Goal: Transaction & Acquisition: Purchase product/service

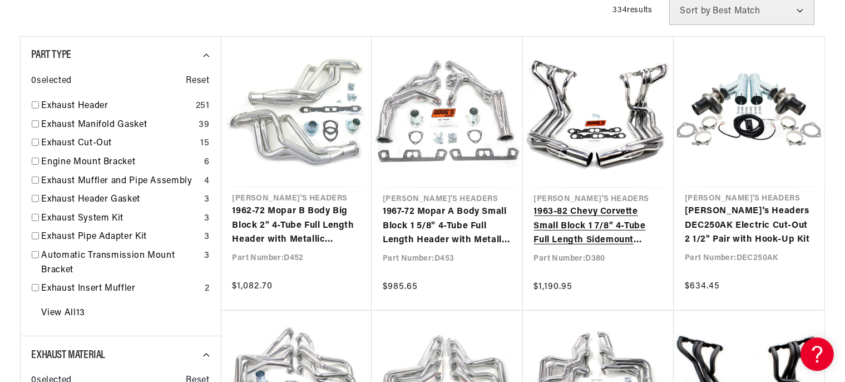
scroll to position [411, 0]
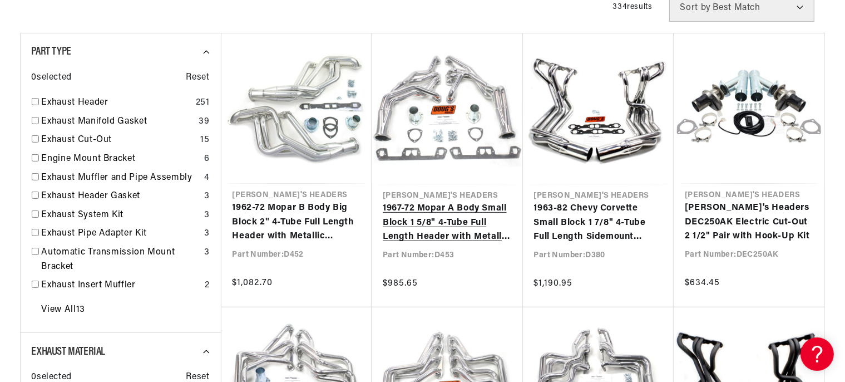
click at [392, 204] on link "1967-72 Mopar A Body Small Block 1 5/8" 4-Tube Full Length Header with Metallic…" at bounding box center [447, 222] width 129 height 43
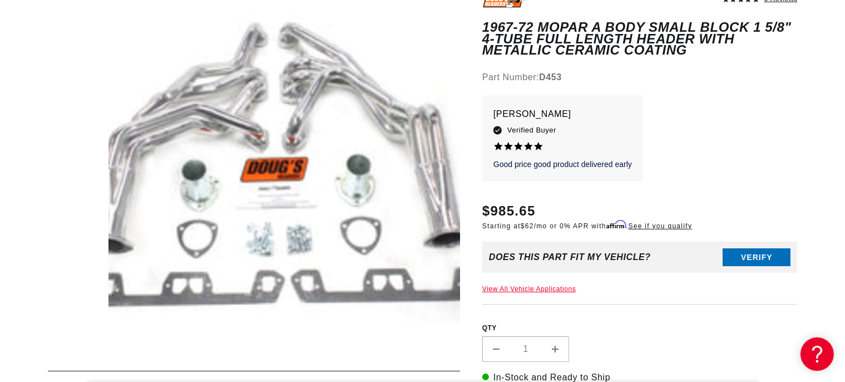
scroll to position [0, 337]
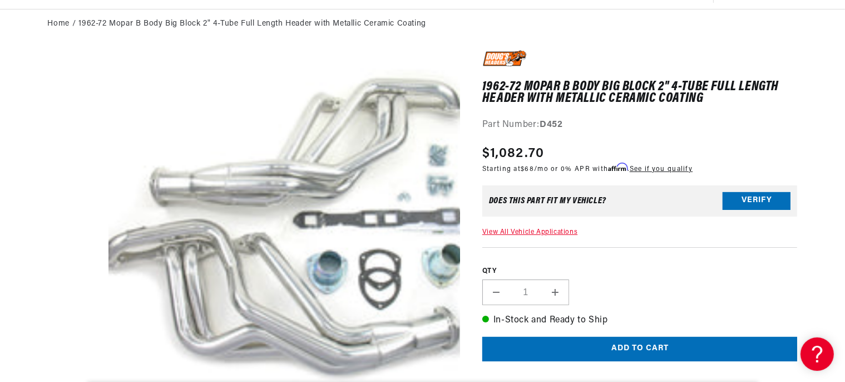
scroll to position [0, 337]
click at [742, 201] on button "Verify" at bounding box center [757, 201] width 68 height 18
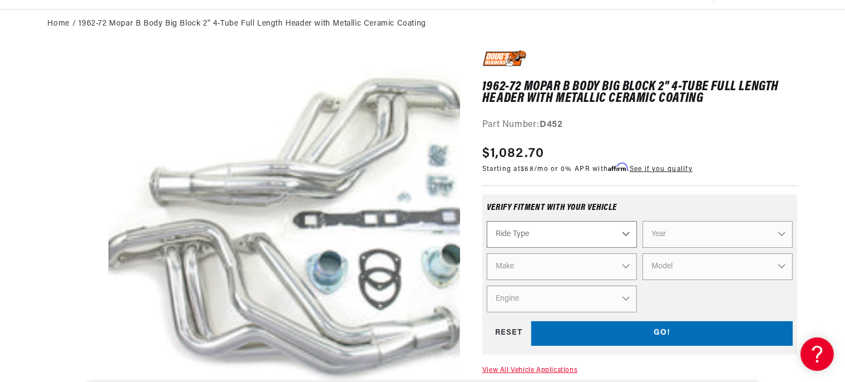
click at [487, 221] on select "Ride Type Automotive Agricultural Industrial Marine Motorcycle" at bounding box center [562, 234] width 150 height 27
select select "Automotive"
click option "Automotive" at bounding box center [0, 0] width 0 height 0
select select "Automotive"
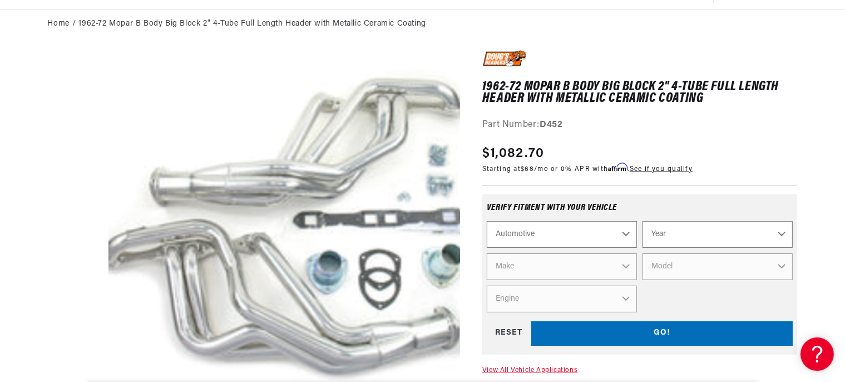
click at [643, 221] on select "Year 2026 2025 2024 2023 2022 2021 2020 2019 2018 2017 2016 2015 2014 2013 2012…" at bounding box center [718, 234] width 150 height 27
select select "1969"
click option "1969" at bounding box center [0, 0] width 0 height 0
select select "1969"
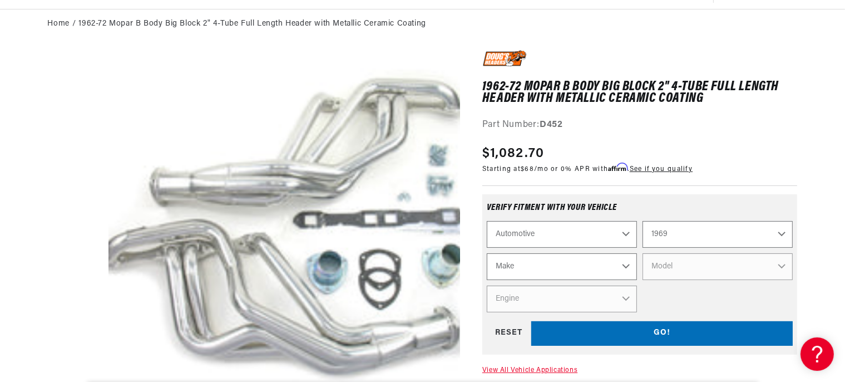
scroll to position [0, 0]
click at [487, 253] on select "Make Alfa Romeo American Motors Aston Martin Austin Austin Healey Avanti BMW Bu…" at bounding box center [562, 266] width 150 height 27
select select "Ferrari"
click option "Ferrari" at bounding box center [0, 0] width 0 height 0
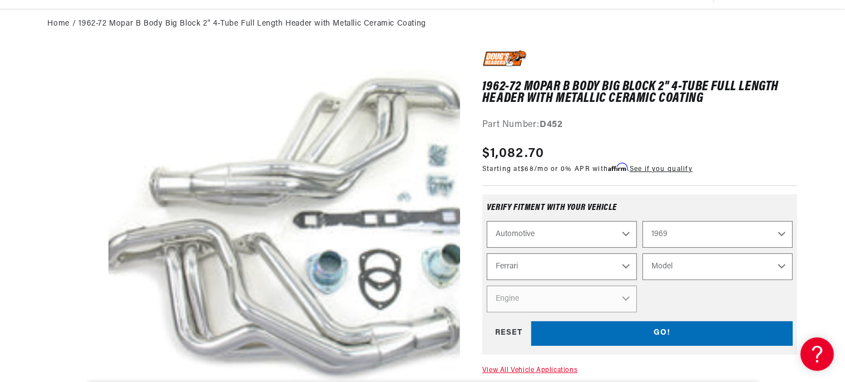
click at [643, 253] on select "Model Dino 206 Dino 246GT Dino 246GTS" at bounding box center [718, 266] width 150 height 27
click at [487, 253] on select "Alfa Romeo American Motors Aston Martin Austin Austin Healey Avanti BMW Buick C…" at bounding box center [562, 266] width 150 height 27
click option "Dodge" at bounding box center [0, 0] width 0 height 0
select select "Dodge"
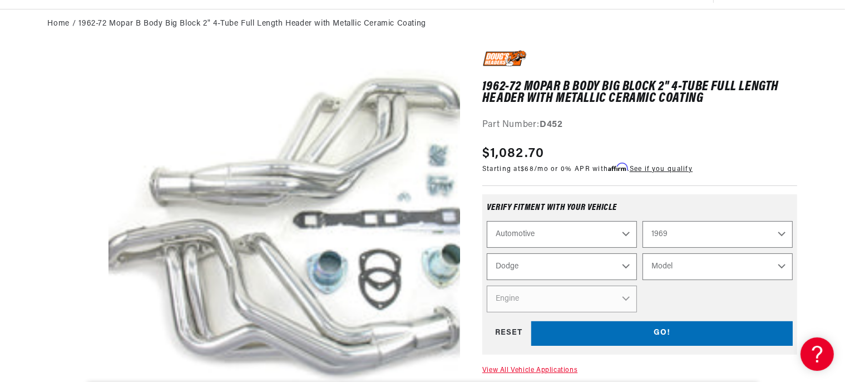
click at [643, 253] on select "Model A100 Truck A108 Van Charger Coronet D100 Pickup D200 Pickup D300 Pickup D…" at bounding box center [718, 266] width 150 height 27
select select "Charger"
click option "Charger" at bounding box center [0, 0] width 0 height 0
select select "Charger"
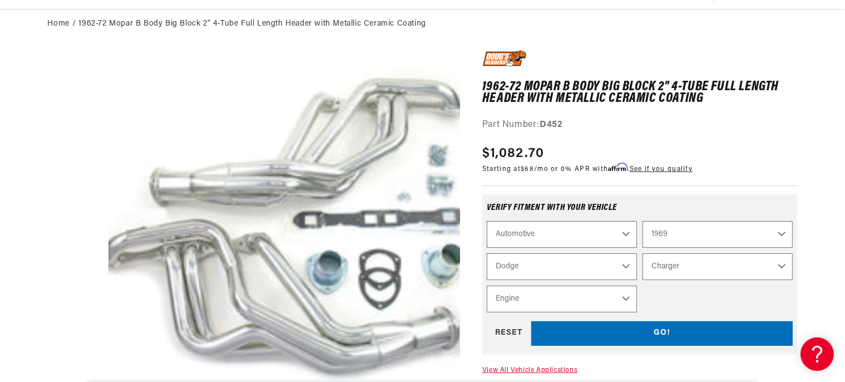
click at [487, 285] on select "Engine 5.9L 6.6L 225cid / 3.7L 318cid / 5.2L 340cid / 5.6L 383cid / 6.3L 426cid…" at bounding box center [562, 298] width 150 height 27
select select "440cid-7.2L"
click option "440cid / 7.2L" at bounding box center [0, 0] width 0 height 0
select select "Engine"
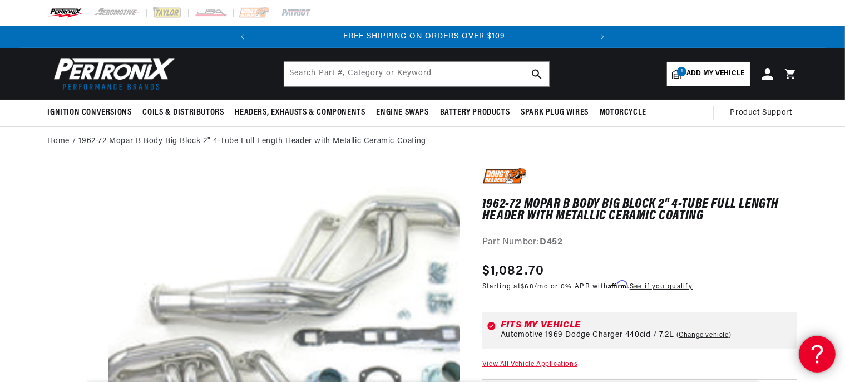
scroll to position [0, 337]
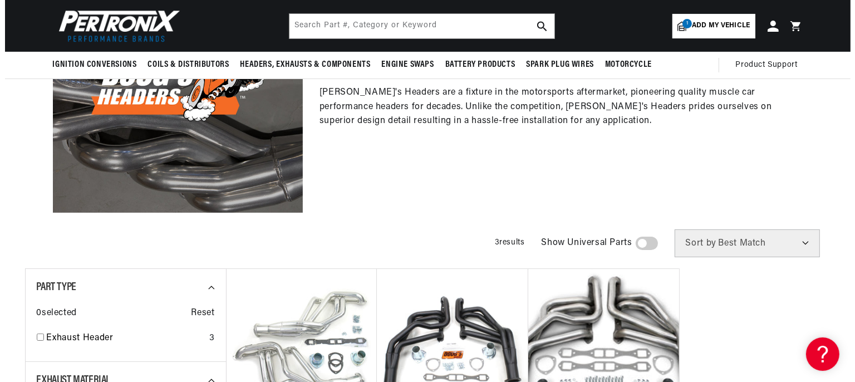
scroll to position [0, 337]
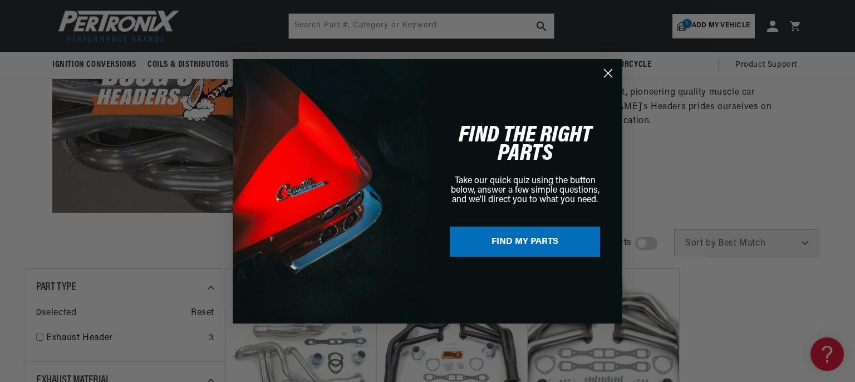
click at [538, 245] on button "FIND MY PARTS" at bounding box center [525, 241] width 150 height 30
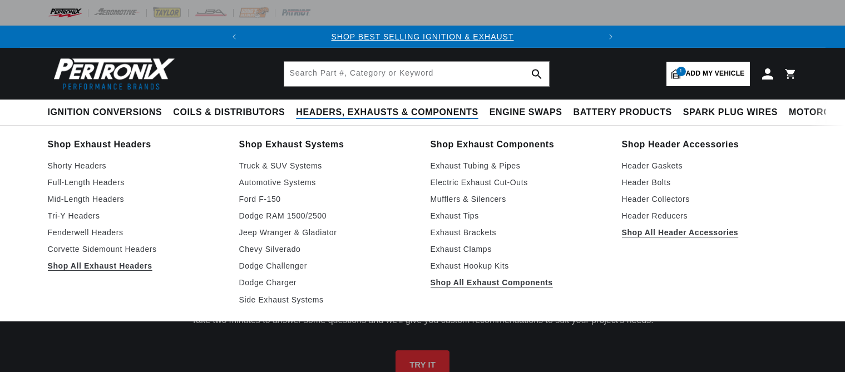
drag, startPoint x: 0, startPoint y: 0, endPoint x: 437, endPoint y: 112, distance: 450.9
click at [437, 112] on span "Headers, Exhausts & Components" at bounding box center [387, 113] width 182 height 12
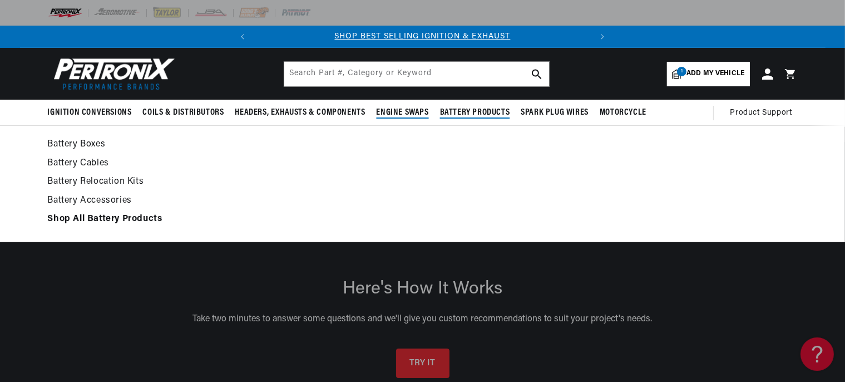
scroll to position [0, 337]
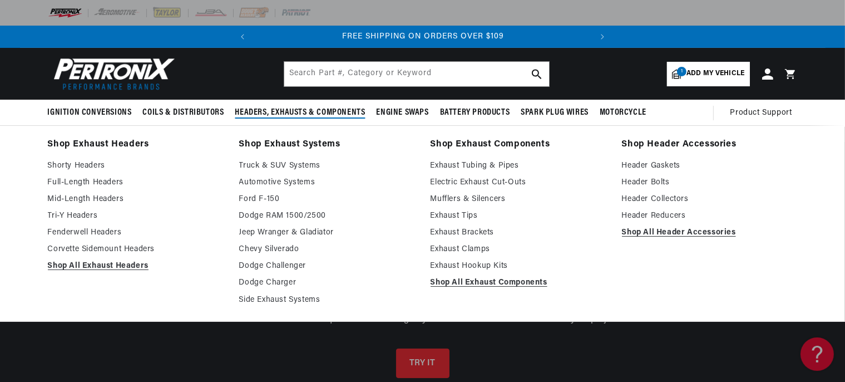
click at [305, 109] on span "Headers, Exhausts & Components" at bounding box center [300, 113] width 130 height 12
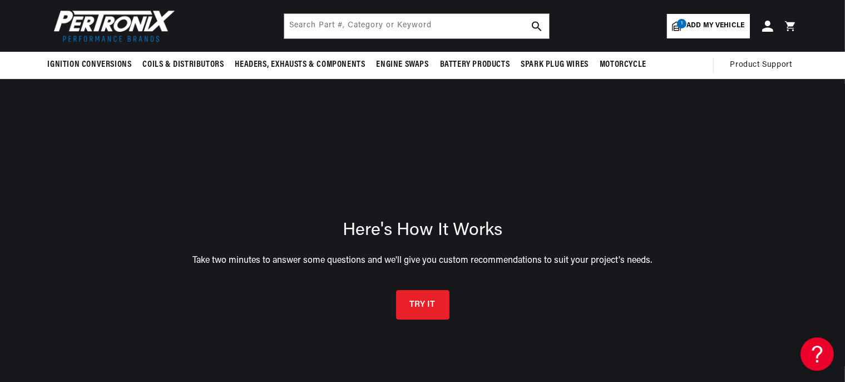
scroll to position [0, 0]
click at [533, 23] on use "search button" at bounding box center [536, 25] width 9 height 9
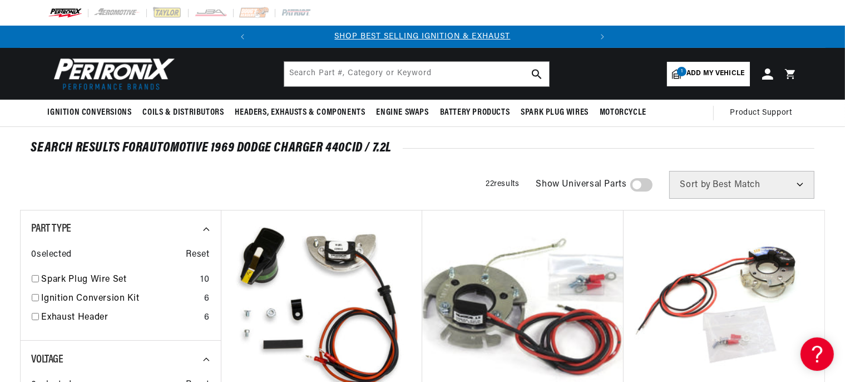
click at [683, 74] on span "1" at bounding box center [681, 71] width 9 height 9
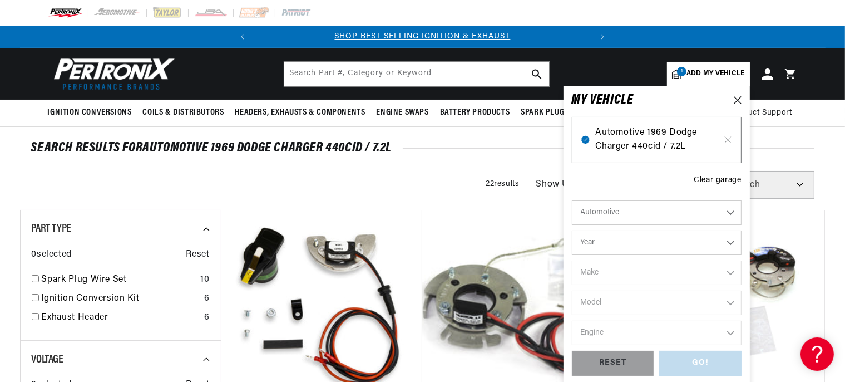
click at [618, 130] on span "Automotive 1969 Dodge Charger 440cid / 7.2L" at bounding box center [657, 140] width 122 height 28
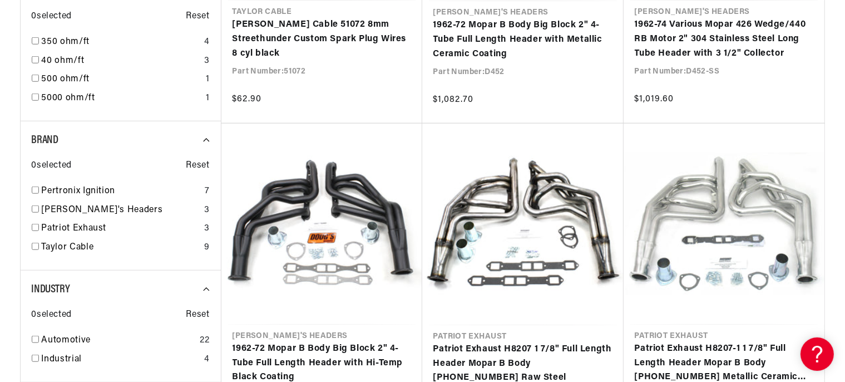
scroll to position [1175, 0]
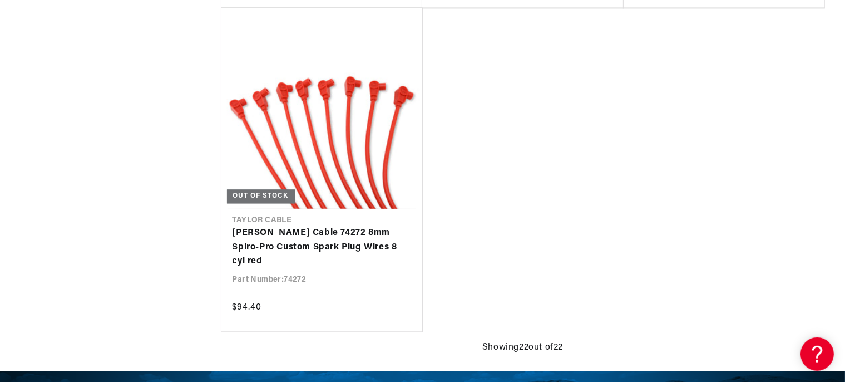
scroll to position [2467, 0]
